Goal: Task Accomplishment & Management: Complete application form

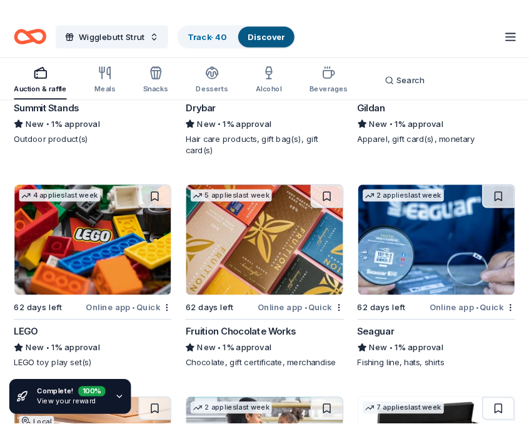
scroll to position [13476, 0]
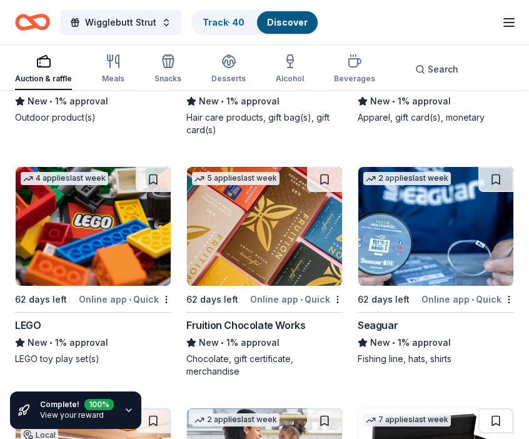
click at [362, 11] on div "Wigglebutt Strut Track · 40 Discover Pro trial ends on 1PM[DATE] $10 in rewards" at bounding box center [264, 21] width 499 height 29
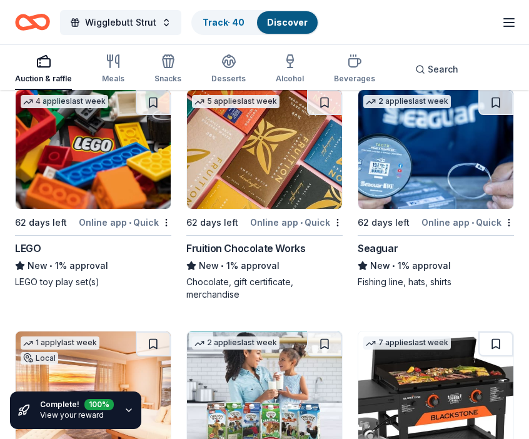
scroll to position [13556, 0]
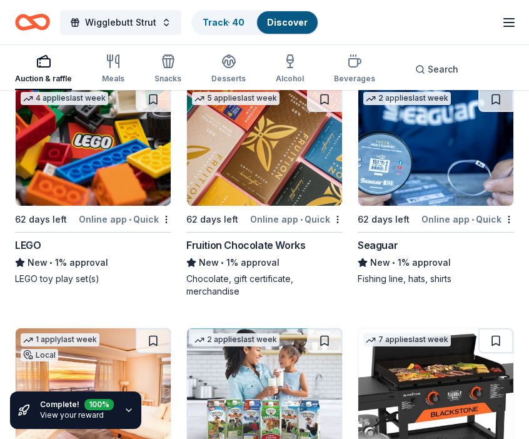
click at [246, 146] on img at bounding box center [264, 146] width 155 height 119
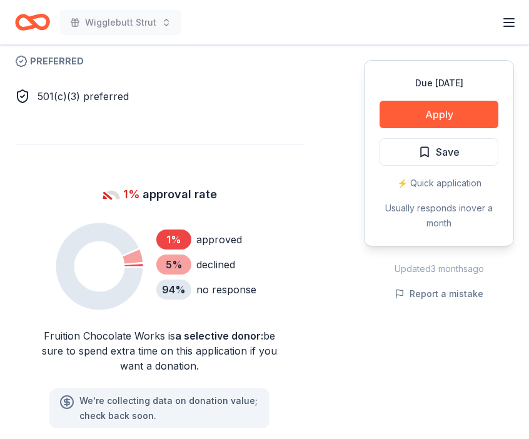
scroll to position [843, 0]
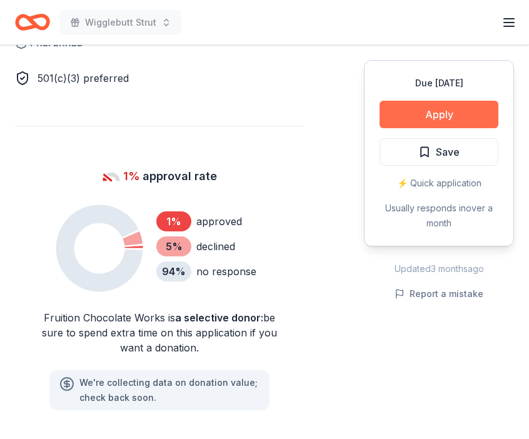
click at [417, 109] on button "Apply" at bounding box center [438, 114] width 119 height 27
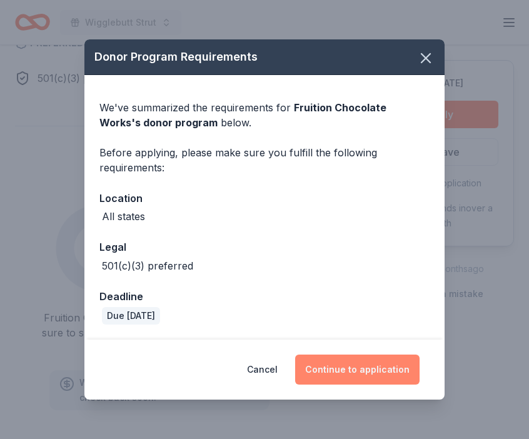
click at [329, 370] on button "Continue to application" at bounding box center [357, 369] width 124 height 30
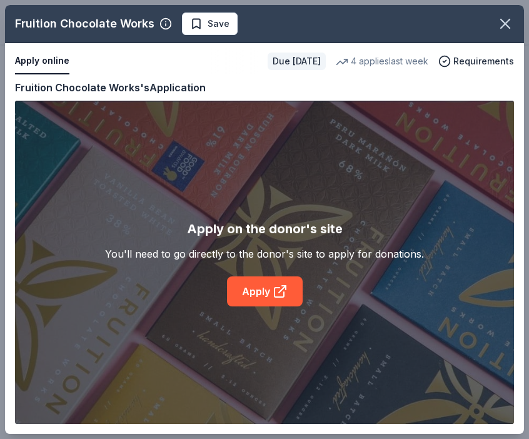
click at [329, 370] on div "Apply on the donor's site You'll need to go directly to the donor's site to app…" at bounding box center [264, 262] width 499 height 323
